Goal: Task Accomplishment & Management: Use online tool/utility

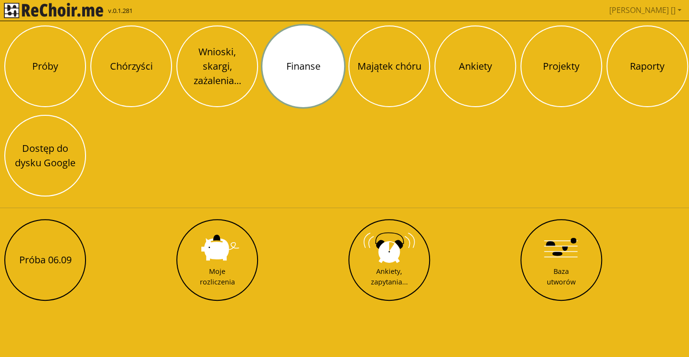
click at [294, 67] on button "Finanse" at bounding box center [303, 66] width 82 height 82
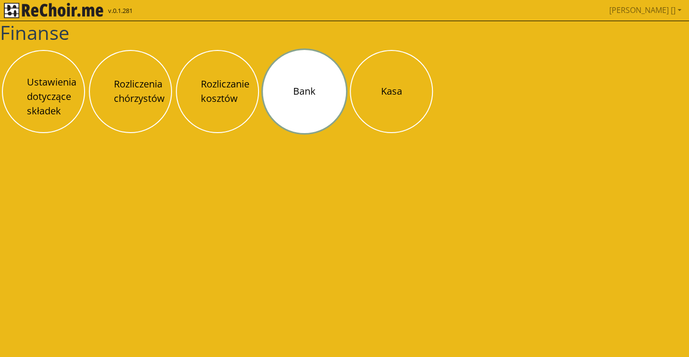
click at [290, 85] on button "Bank" at bounding box center [304, 91] width 83 height 83
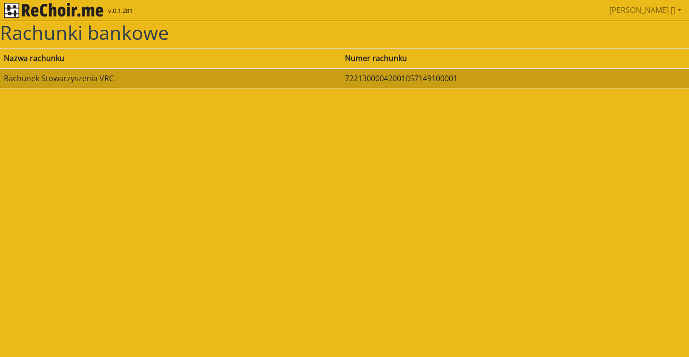
click at [223, 83] on td "Rachunek Stowarzyszenia VRC" at bounding box center [170, 78] width 341 height 20
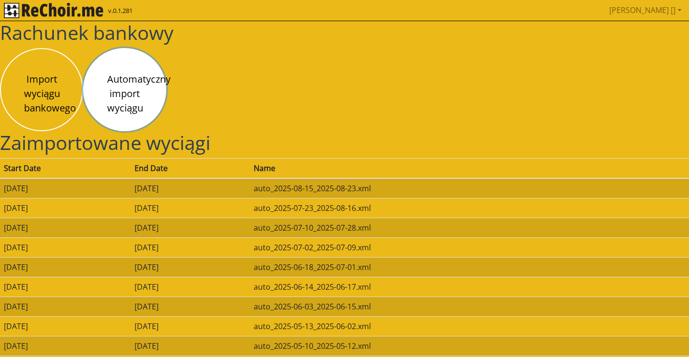
click at [121, 95] on button "Automatyczny import wyciągu" at bounding box center [124, 89] width 83 height 83
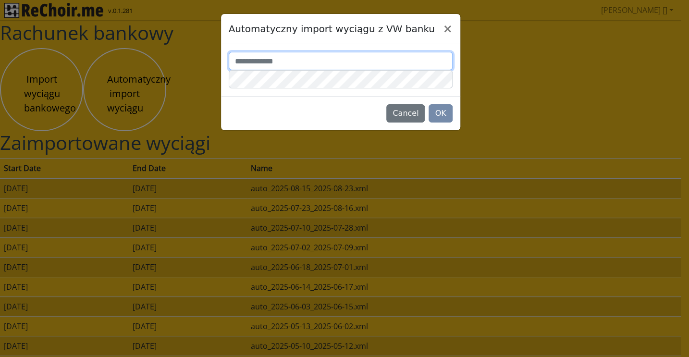
type input "*******"
click at [437, 114] on button "OK" at bounding box center [440, 113] width 24 height 18
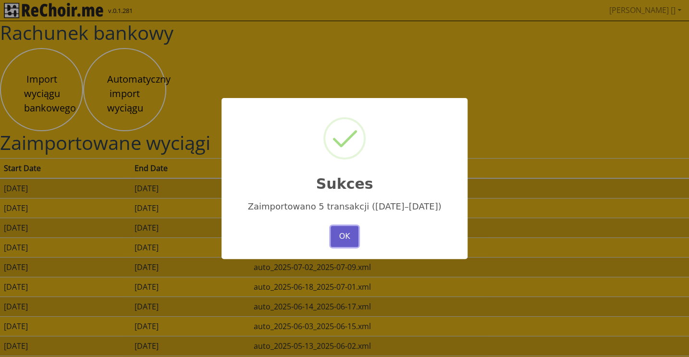
click at [348, 234] on button "OK" at bounding box center [344, 236] width 28 height 21
